Goal: Ask a question: Seek information or help from site administrators or community

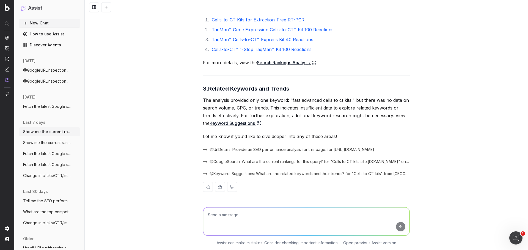
click at [108, 112] on div "Show me the current rankings for https://www.thermofisher.com/us/en/home/life-s…" at bounding box center [306, 125] width 443 height 250
